Goal: Task Accomplishment & Management: Use online tool/utility

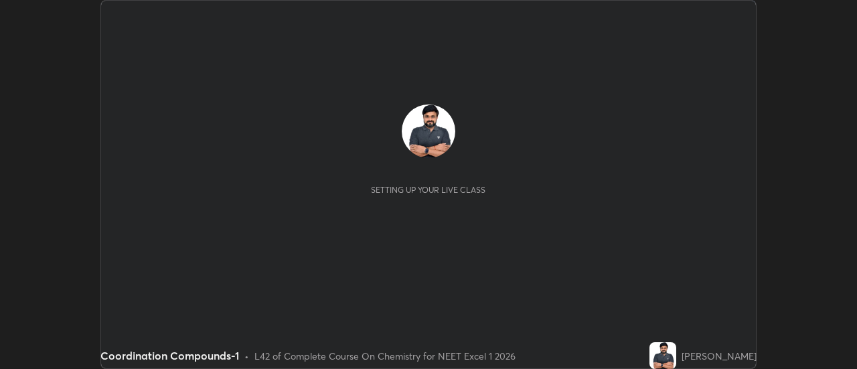
scroll to position [369, 857]
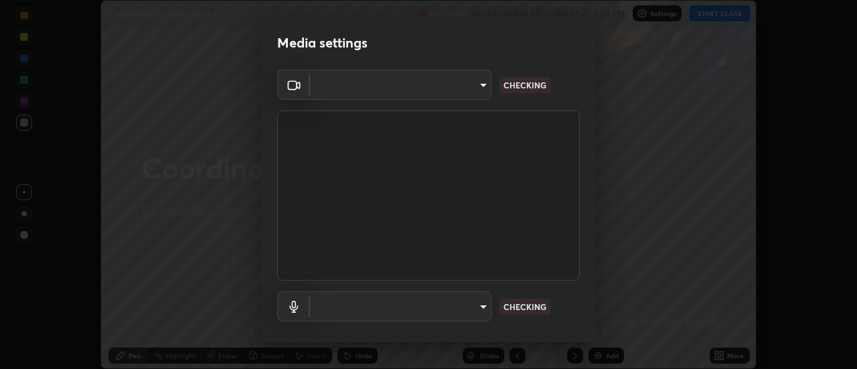
type input "dff715f2b8103cd99efd98edb1208d423aa6cea85c5a492e25875cbf54650d32"
click at [449, 299] on body "Erase all Coordination Compounds-1 Recording WAS SCHEDULED TO START AT 2:00 PM …" at bounding box center [428, 184] width 857 height 369
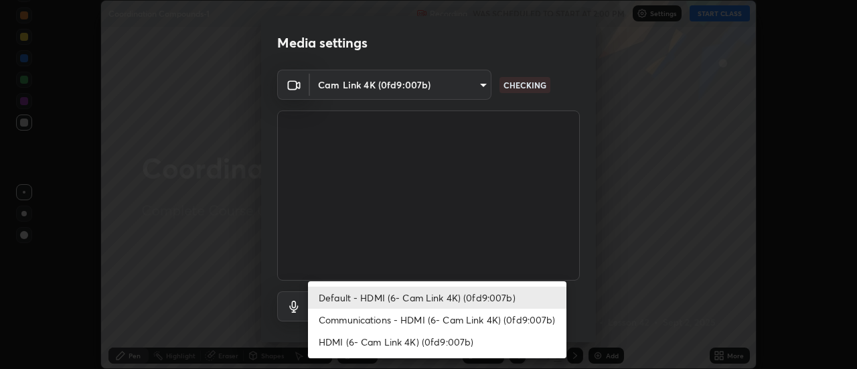
click at [464, 315] on li "Communications - HDMI (6- Cam Link 4K) (0fd9:007b)" at bounding box center [437, 320] width 258 height 22
type input "communications"
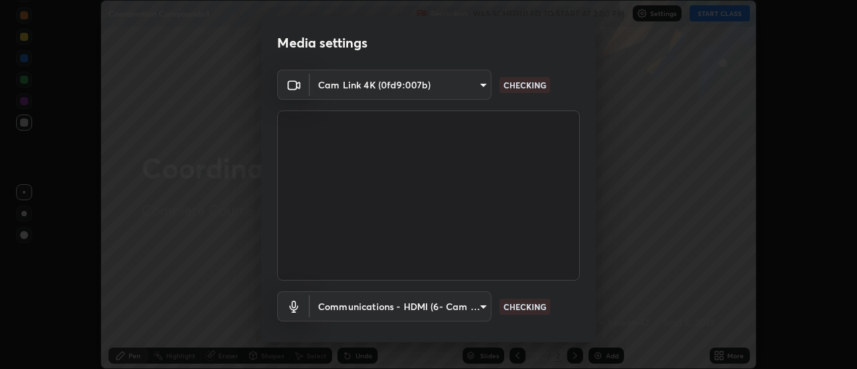
scroll to position [70, 0]
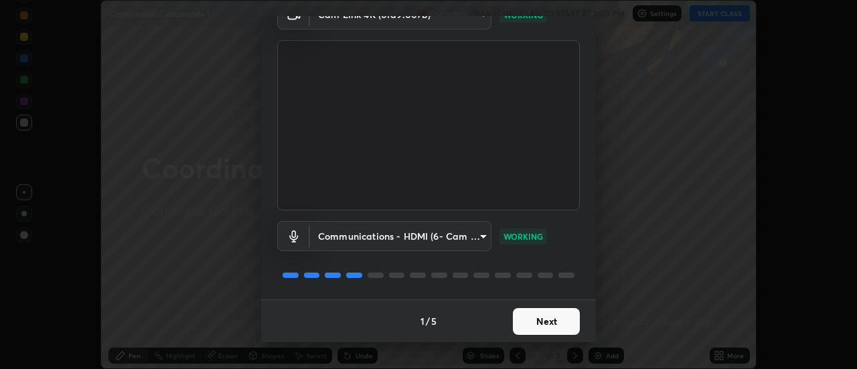
click at [554, 320] on button "Next" at bounding box center [546, 321] width 67 height 27
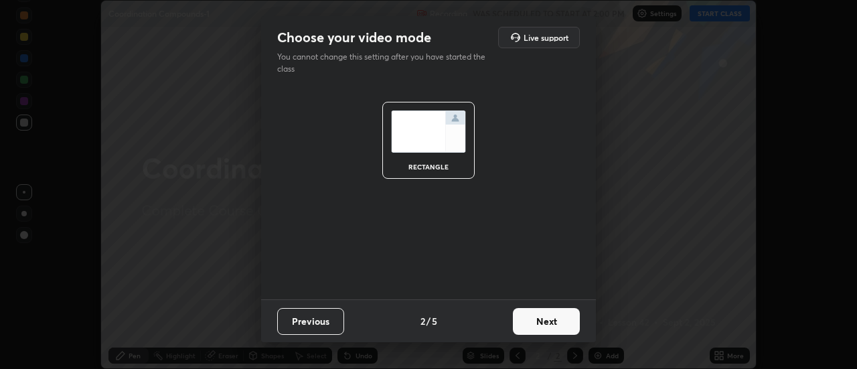
scroll to position [0, 0]
click at [553, 321] on button "Next" at bounding box center [546, 321] width 67 height 27
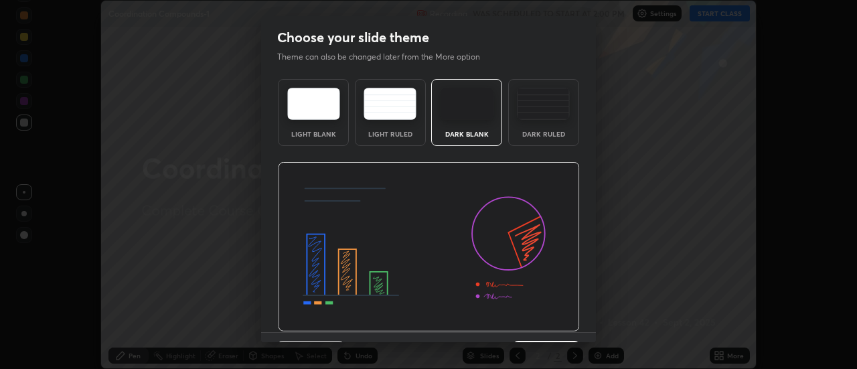
click at [554, 325] on img at bounding box center [429, 247] width 302 height 170
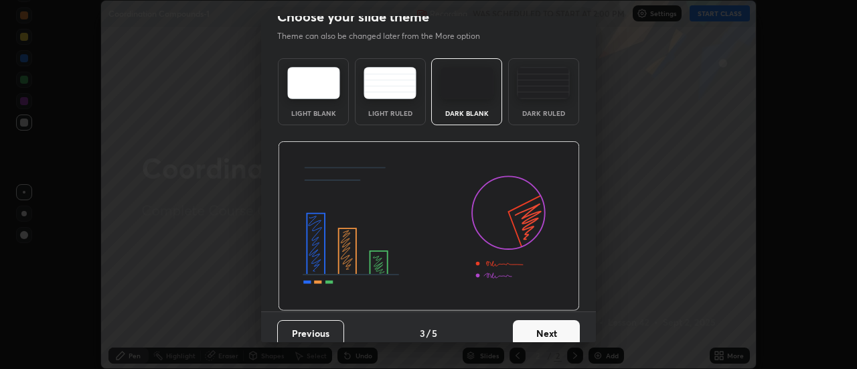
click at [559, 322] on button "Next" at bounding box center [546, 333] width 67 height 27
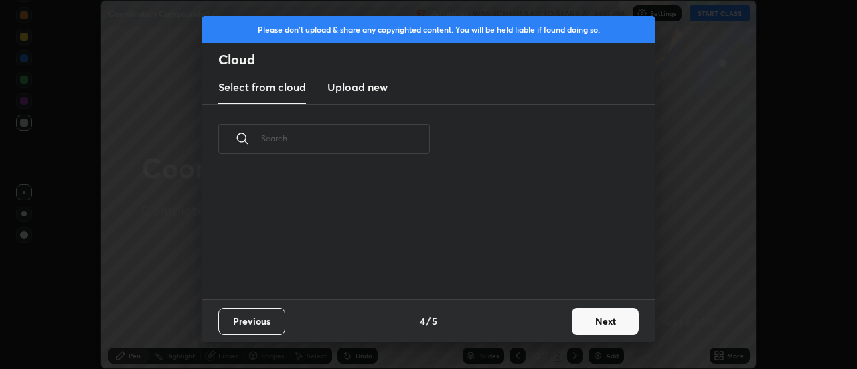
click at [586, 322] on button "Next" at bounding box center [605, 321] width 67 height 27
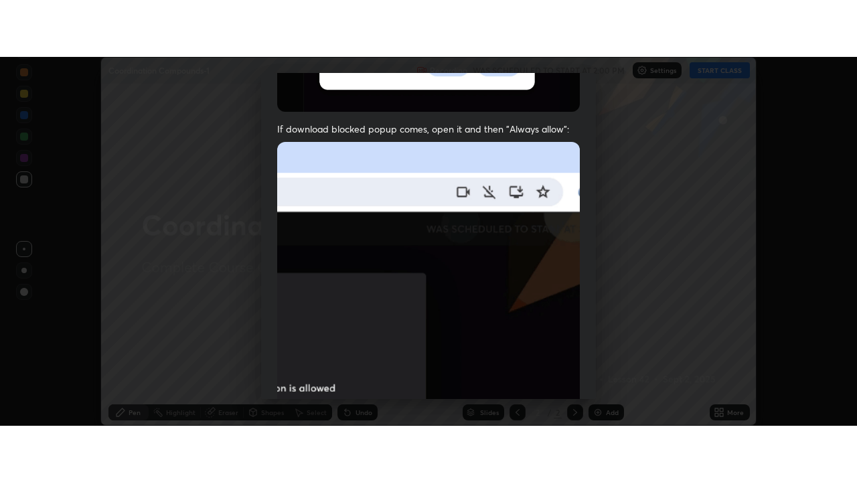
scroll to position [343, 0]
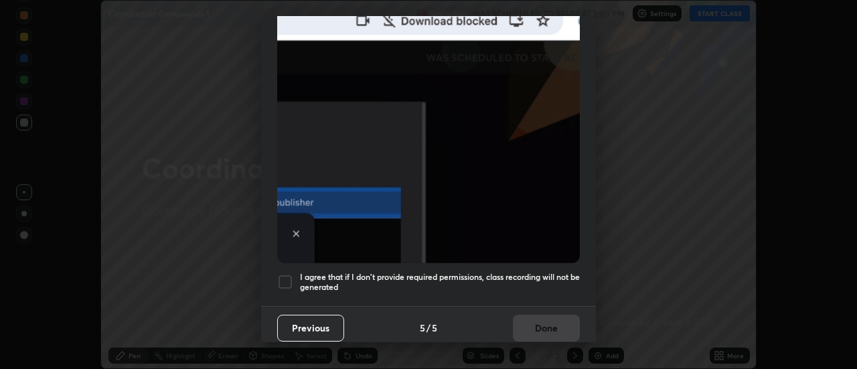
click at [286, 281] on div at bounding box center [285, 282] width 16 height 16
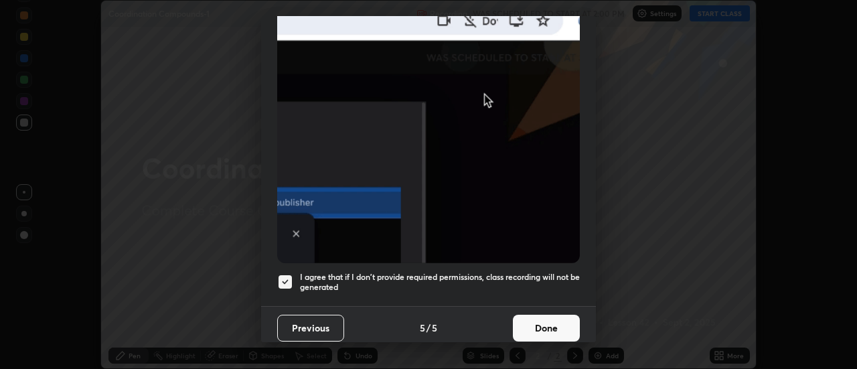
click at [528, 327] on button "Done" at bounding box center [546, 328] width 67 height 27
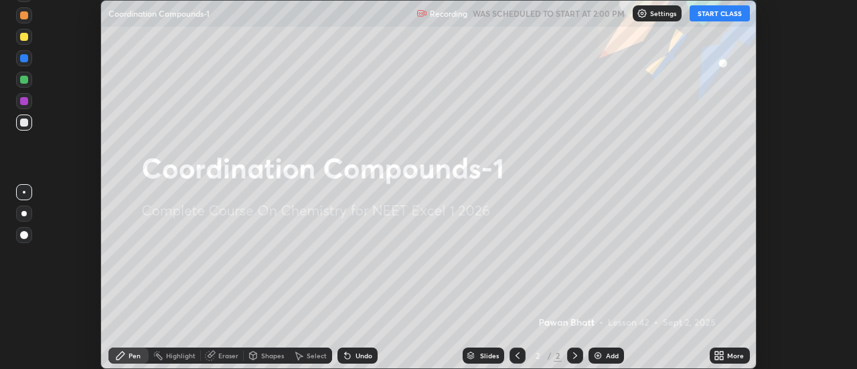
click at [712, 14] on button "START CLASS" at bounding box center [720, 13] width 60 height 16
click at [711, 15] on button "START CLASS" at bounding box center [720, 13] width 60 height 16
click at [710, 349] on div "More" at bounding box center [730, 355] width 40 height 16
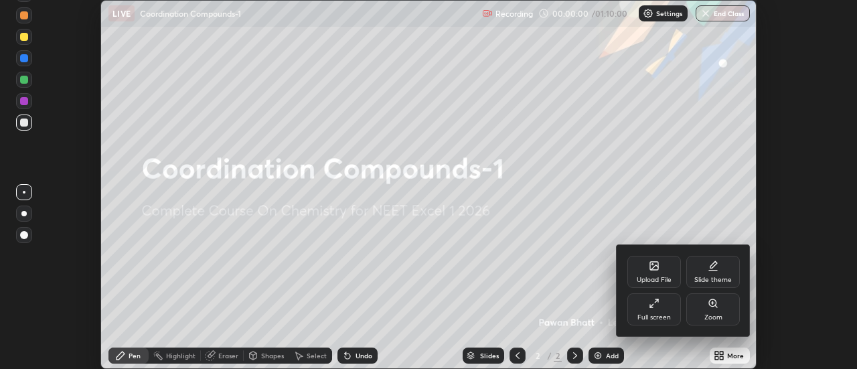
click at [645, 314] on div "Full screen" at bounding box center [653, 317] width 33 height 7
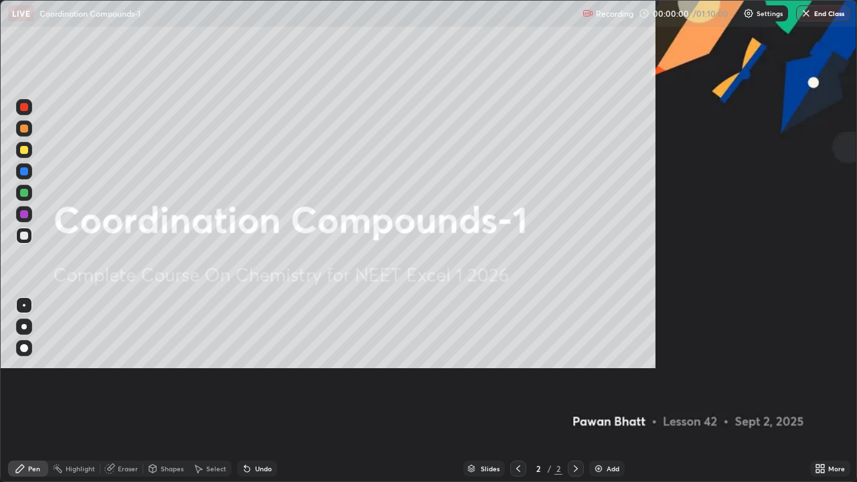
scroll to position [482, 857]
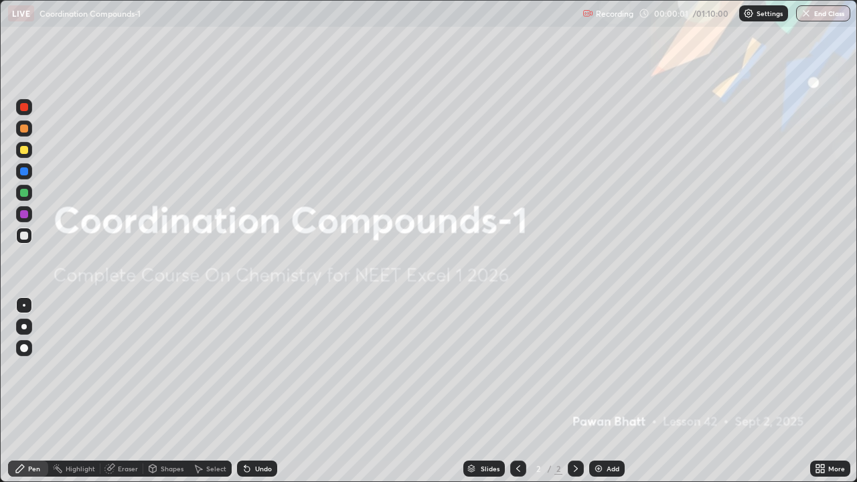
click at [605, 368] on div "Add" at bounding box center [606, 469] width 35 height 16
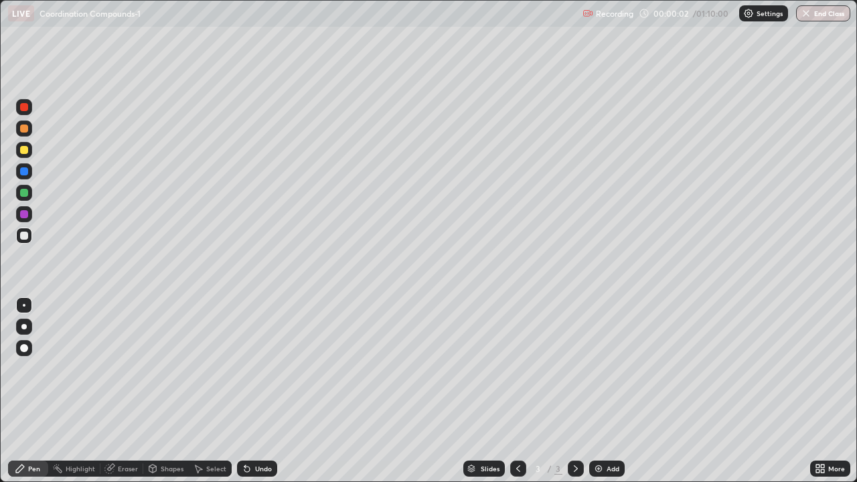
click at [24, 326] on div at bounding box center [23, 326] width 5 height 5
click at [25, 151] on div at bounding box center [24, 150] width 8 height 8
click at [265, 368] on div "Undo" at bounding box center [263, 468] width 17 height 7
click at [262, 368] on div "Undo" at bounding box center [263, 468] width 17 height 7
click at [608, 368] on div "Add" at bounding box center [613, 468] width 13 height 7
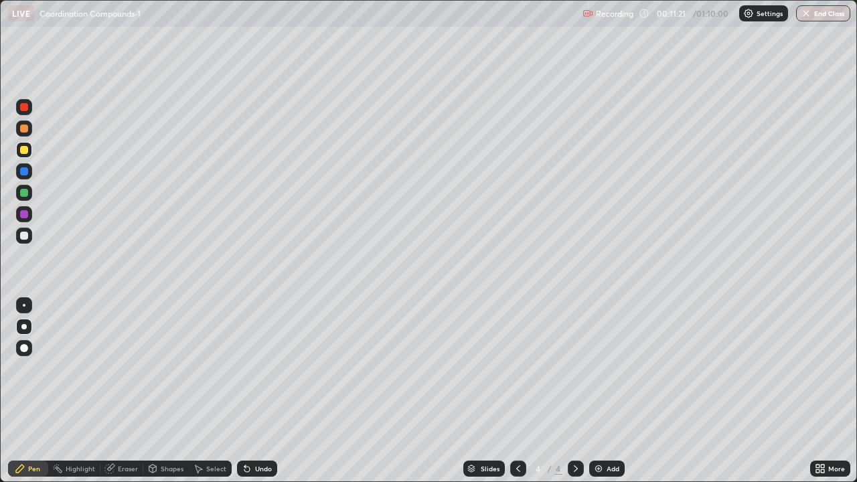
click at [511, 368] on div at bounding box center [518, 469] width 16 height 16
click at [573, 368] on icon at bounding box center [575, 468] width 11 height 11
click at [256, 368] on div "Undo" at bounding box center [263, 468] width 17 height 7
click at [258, 368] on div "Undo" at bounding box center [263, 468] width 17 height 7
click at [607, 368] on div "Add" at bounding box center [613, 468] width 13 height 7
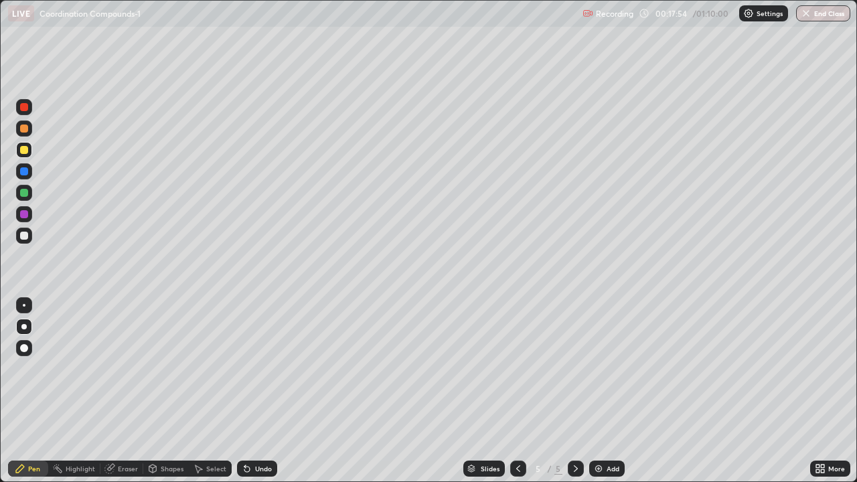
click at [23, 195] on div at bounding box center [24, 193] width 8 height 8
click at [27, 132] on div at bounding box center [24, 129] width 16 height 16
click at [25, 192] on div at bounding box center [24, 193] width 8 height 8
click at [26, 234] on div at bounding box center [24, 236] width 8 height 8
click at [26, 171] on div at bounding box center [24, 171] width 8 height 8
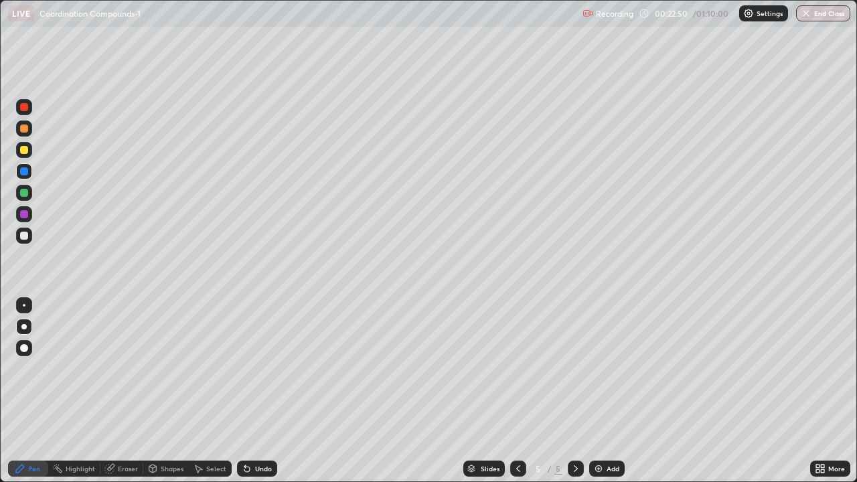
click at [24, 233] on div at bounding box center [24, 236] width 8 height 8
click at [260, 368] on div "Undo" at bounding box center [263, 468] width 17 height 7
click at [24, 189] on div at bounding box center [24, 193] width 8 height 8
click at [612, 368] on div "Add" at bounding box center [606, 469] width 35 height 16
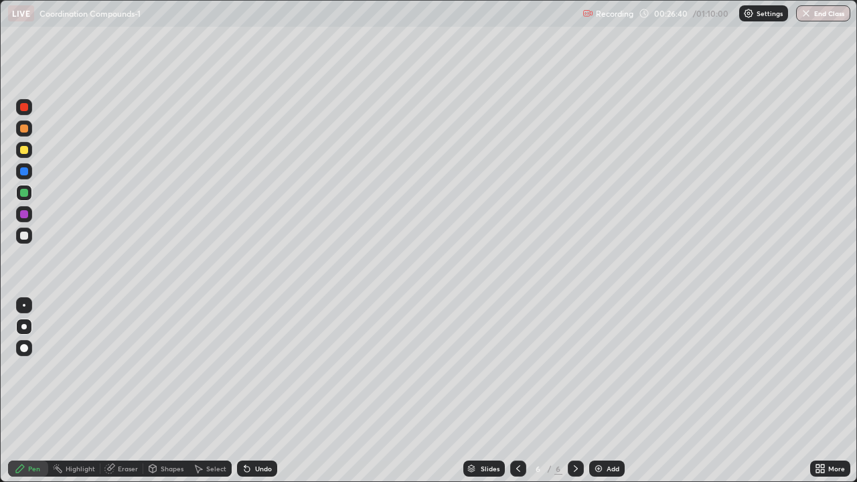
click at [26, 152] on div at bounding box center [24, 150] width 8 height 8
click at [257, 368] on div "Undo" at bounding box center [263, 468] width 17 height 7
click at [256, 368] on div "Undo" at bounding box center [263, 468] width 17 height 7
click at [23, 191] on div at bounding box center [24, 193] width 8 height 8
click at [603, 368] on div "Add" at bounding box center [606, 469] width 35 height 16
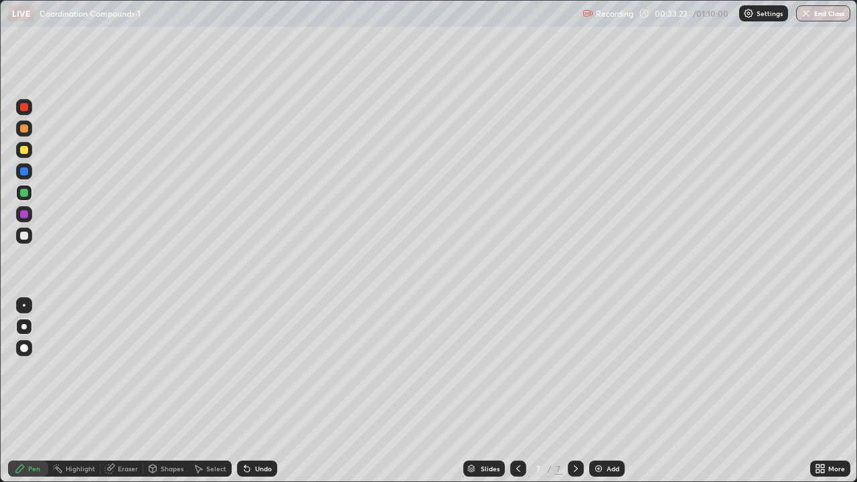
click at [26, 150] on div at bounding box center [24, 150] width 8 height 8
click at [265, 368] on div "Undo" at bounding box center [263, 468] width 17 height 7
click at [24, 193] on div at bounding box center [24, 193] width 8 height 8
click at [252, 368] on div "Undo" at bounding box center [257, 469] width 40 height 16
click at [250, 368] on icon at bounding box center [247, 468] width 11 height 11
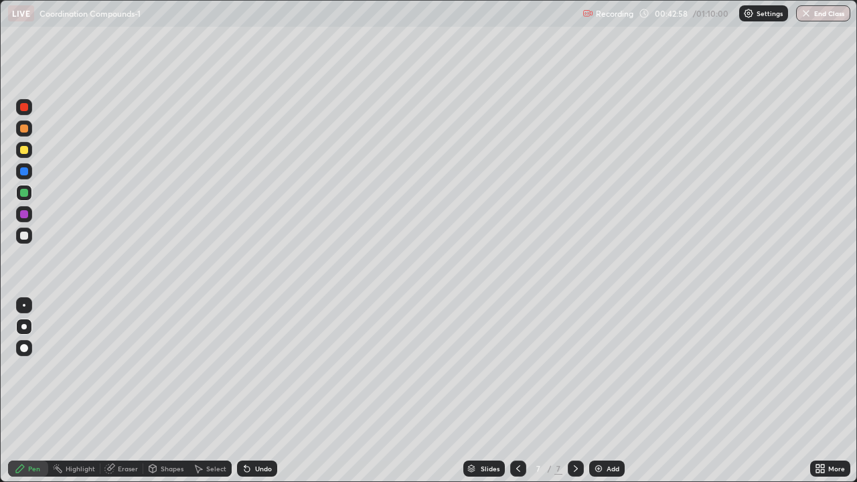
click at [27, 151] on div at bounding box center [24, 150] width 8 height 8
click at [604, 368] on div "Add" at bounding box center [606, 469] width 35 height 16
click at [25, 214] on div at bounding box center [24, 214] width 8 height 8
click at [25, 152] on div at bounding box center [24, 150] width 8 height 8
click at [22, 130] on div at bounding box center [24, 129] width 8 height 8
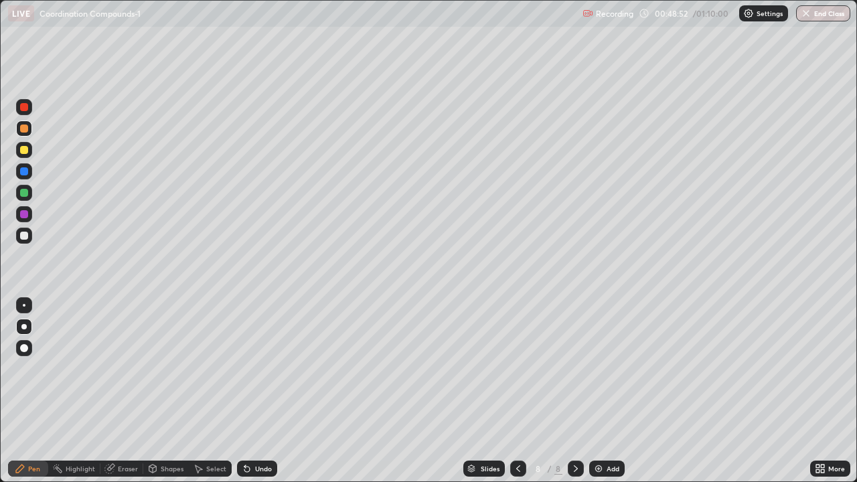
click at [598, 368] on img at bounding box center [598, 468] width 11 height 11
click at [27, 151] on div at bounding box center [24, 150] width 8 height 8
click at [23, 130] on div at bounding box center [24, 129] width 8 height 8
click at [23, 234] on div at bounding box center [24, 236] width 8 height 8
click at [252, 368] on div "Undo" at bounding box center [257, 469] width 40 height 16
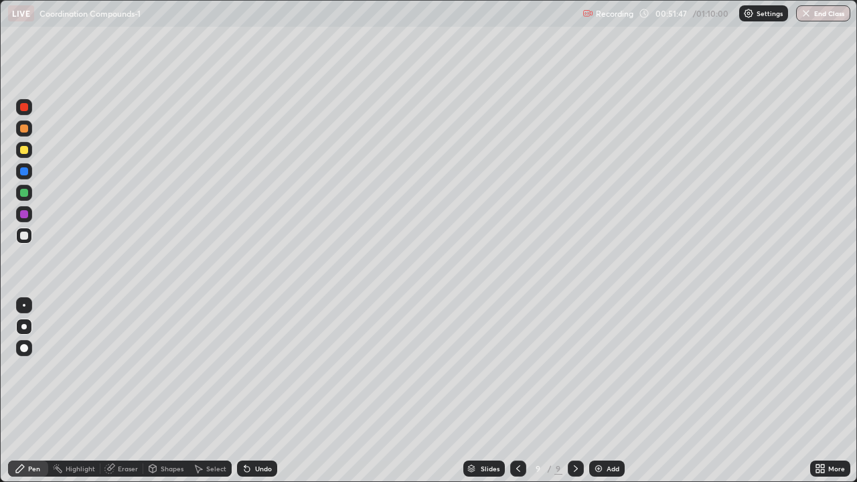
click at [26, 151] on div at bounding box center [24, 150] width 8 height 8
click at [244, 368] on icon at bounding box center [246, 469] width 5 height 5
click at [26, 235] on div at bounding box center [24, 236] width 8 height 8
click at [25, 146] on div at bounding box center [24, 150] width 8 height 8
click at [598, 368] on img at bounding box center [598, 468] width 11 height 11
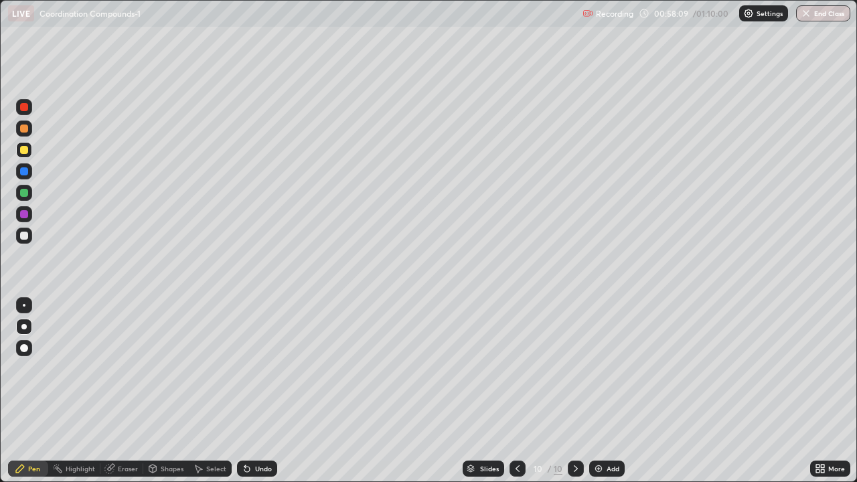
click at [26, 127] on div at bounding box center [24, 129] width 8 height 8
click at [25, 149] on div at bounding box center [24, 150] width 8 height 8
click at [26, 194] on div at bounding box center [24, 193] width 8 height 8
click at [27, 150] on div at bounding box center [24, 150] width 8 height 8
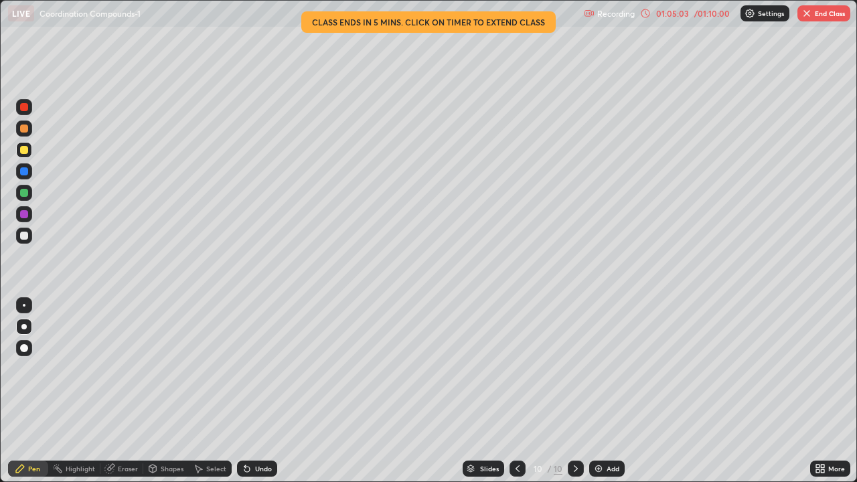
click at [829, 20] on button "End Class" at bounding box center [823, 13] width 53 height 16
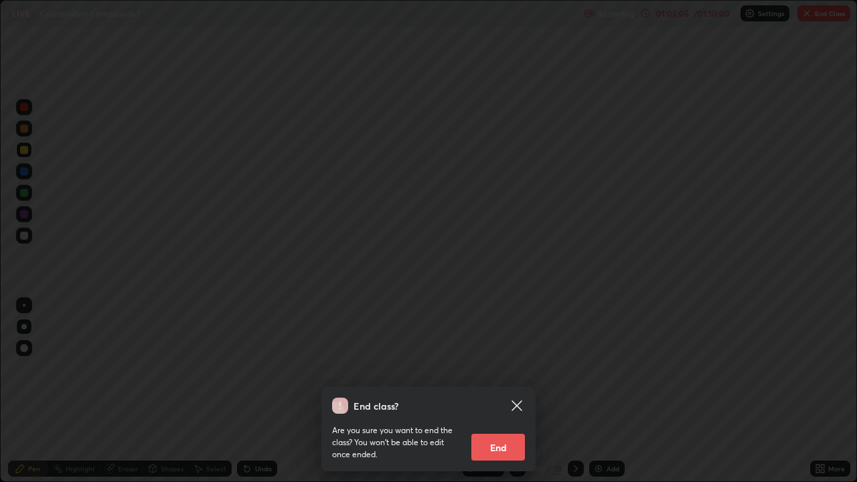
click at [509, 368] on button "End" at bounding box center [498, 447] width 54 height 27
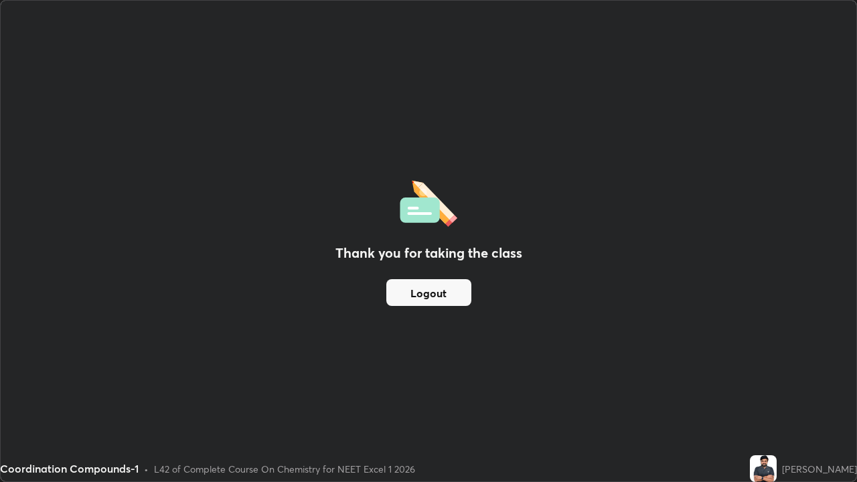
click at [438, 287] on button "Logout" at bounding box center [428, 292] width 85 height 27
